Goal: Information Seeking & Learning: Learn about a topic

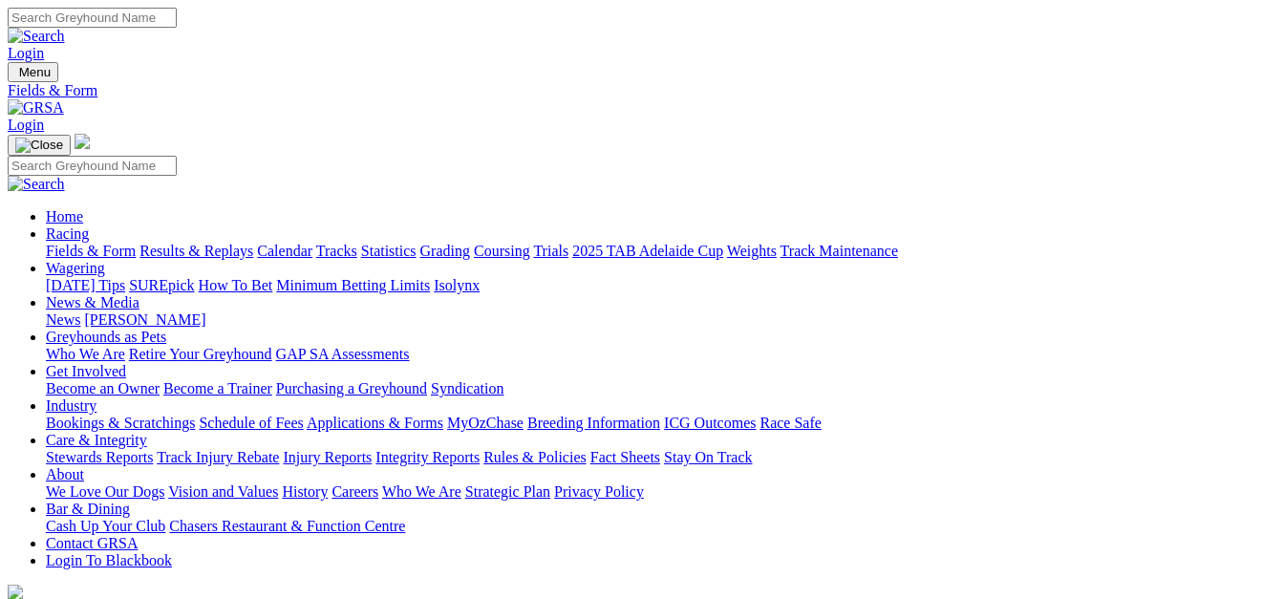
select select "NSW"
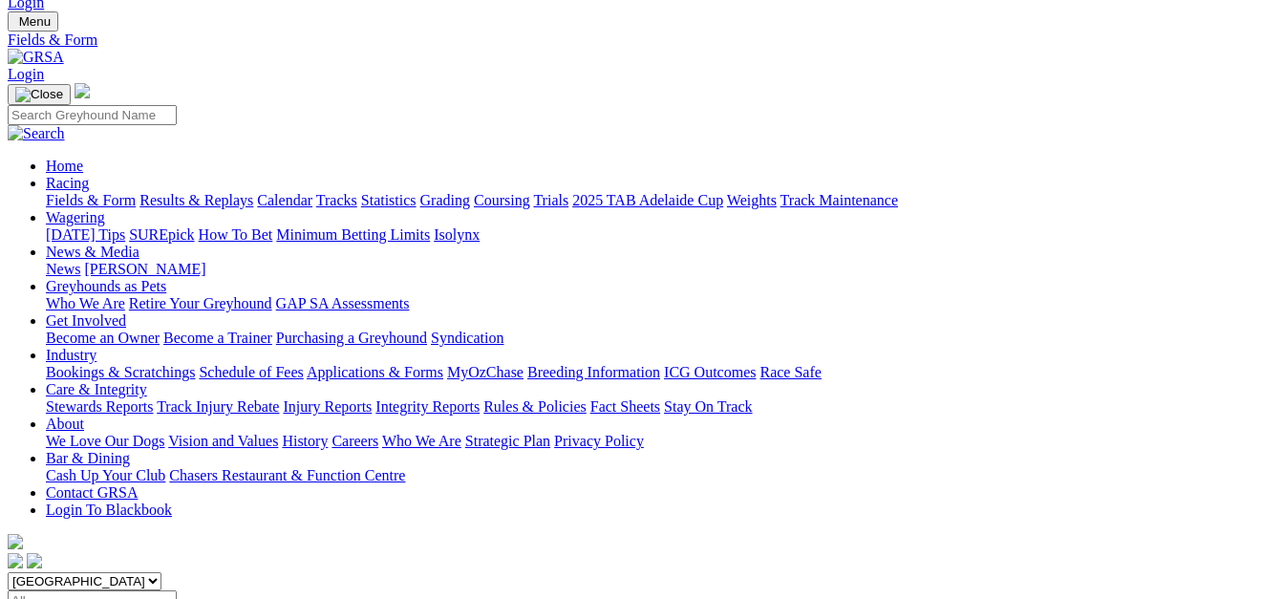
scroll to position [96, 0]
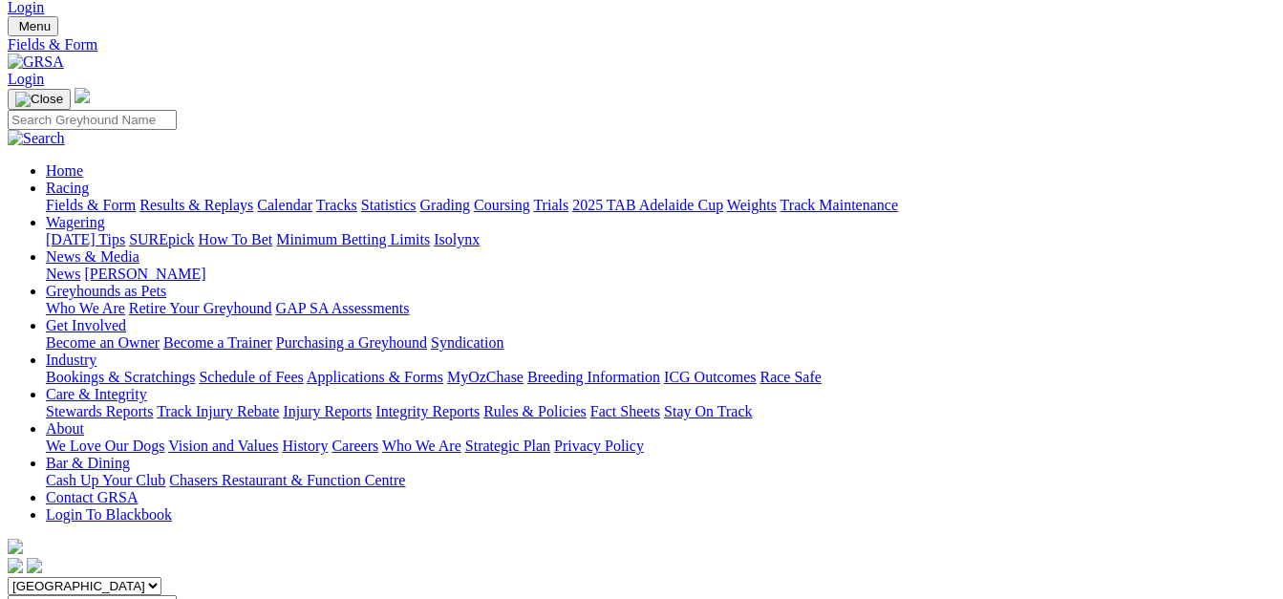
click at [161, 577] on select "[GEOGRAPHIC_DATA] [GEOGRAPHIC_DATA] [GEOGRAPHIC_DATA] [GEOGRAPHIC_DATA] [GEOGRA…" at bounding box center [85, 586] width 154 height 18
click at [44, 577] on select "South Australia New South Wales Northern Territory Queensland Tasmania Victoria…" at bounding box center [85, 586] width 154 height 18
click at [161, 577] on select "South Australia New South Wales Northern Territory Queensland Tasmania Victoria…" at bounding box center [85, 586] width 154 height 18
select select "QLD"
click at [44, 577] on select "South Australia New South Wales Northern Territory Queensland Tasmania Victoria…" at bounding box center [85, 586] width 154 height 18
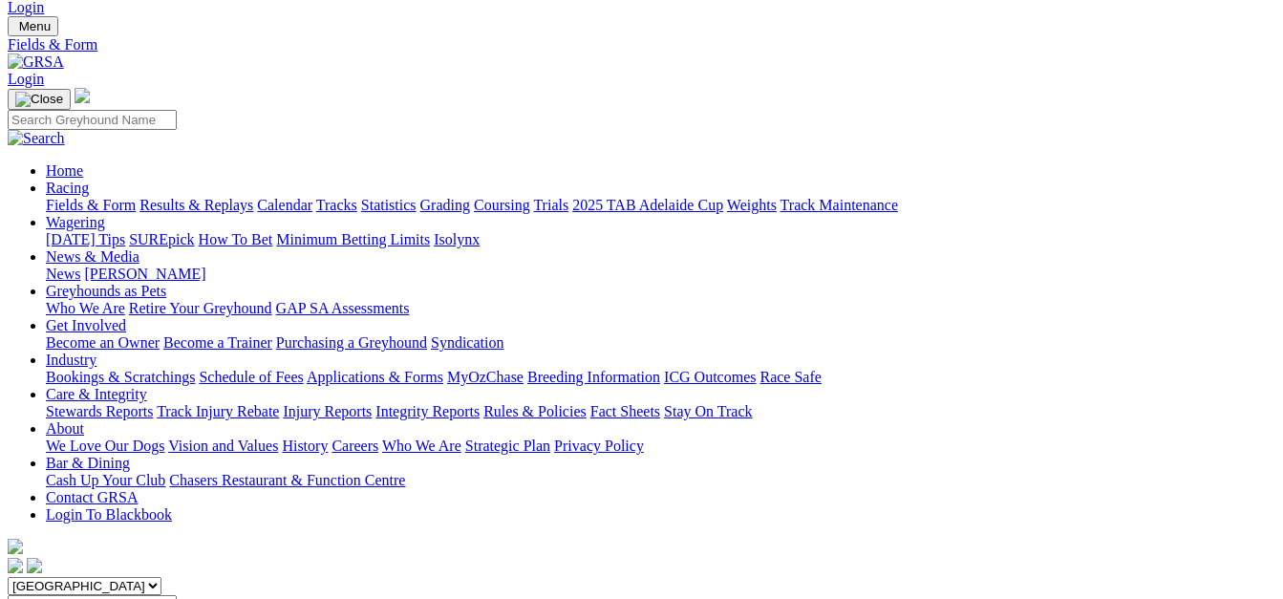
click at [161, 577] on select "[GEOGRAPHIC_DATA] [GEOGRAPHIC_DATA] [GEOGRAPHIC_DATA] [GEOGRAPHIC_DATA] [GEOGRA…" at bounding box center [85, 586] width 154 height 18
click at [44, 577] on select "[GEOGRAPHIC_DATA] [GEOGRAPHIC_DATA] [GEOGRAPHIC_DATA] [GEOGRAPHIC_DATA] [GEOGRA…" at bounding box center [85, 586] width 154 height 18
click at [161, 577] on select "[GEOGRAPHIC_DATA] [GEOGRAPHIC_DATA] [GEOGRAPHIC_DATA] [GEOGRAPHIC_DATA] [GEOGRA…" at bounding box center [85, 586] width 154 height 18
select select "WA"
click at [44, 577] on select "[GEOGRAPHIC_DATA] [GEOGRAPHIC_DATA] [GEOGRAPHIC_DATA] [GEOGRAPHIC_DATA] [GEOGRA…" at bounding box center [85, 586] width 154 height 18
